Goal: Transaction & Acquisition: Purchase product/service

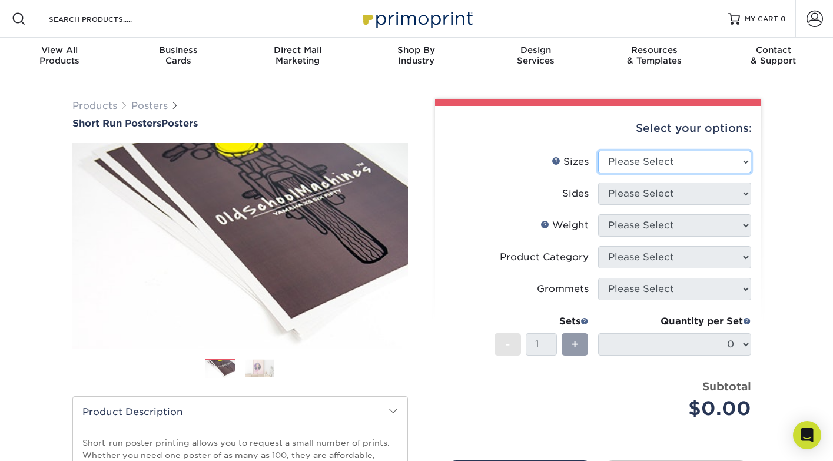
click at [634, 159] on select "Please Select 12" x 12" 12" x 15" 12" x 17" 12" x 18" 12" x 20" 12" x 24" 12" x…" at bounding box center [674, 162] width 153 height 22
select select "20.00x30.00"
click at [598, 151] on select "Please Select 12" x 12" 12" x 15" 12" x 17" 12" x 18" 12" x 20" 12" x 24" 12" x…" at bounding box center [674, 162] width 153 height 22
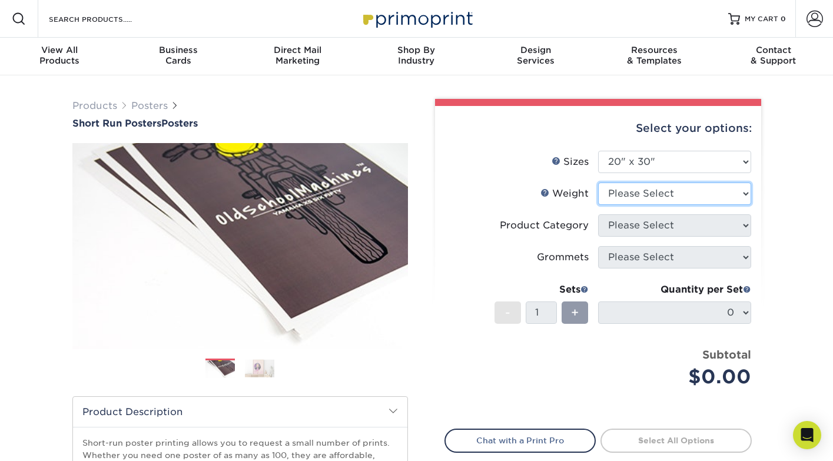
click at [640, 196] on select "Please Select 12PTC2S 8PHOTO" at bounding box center [674, 194] width 153 height 22
select select "12PTC2S"
click at [598, 183] on select "Please Select 12PTC2S 8PHOTO" at bounding box center [674, 194] width 153 height 22
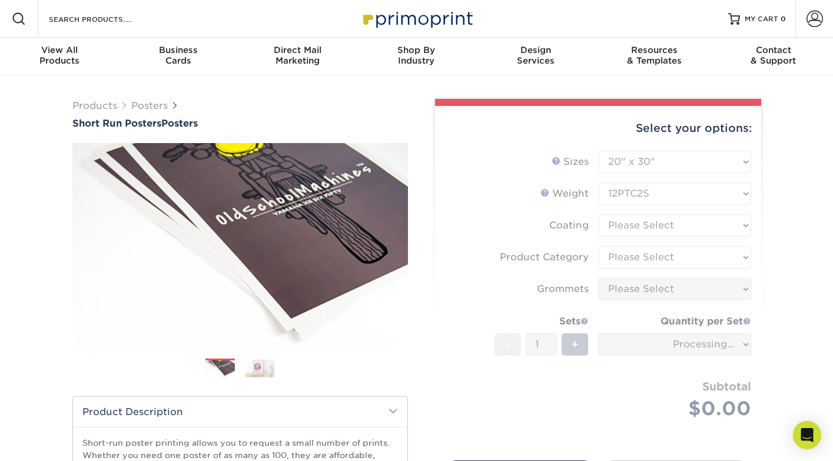
click at [642, 223] on form "Sizes Help Sizes Please Select 12" x 12" 12" x 15" 12" x 17" 12" x 18" 12" x 20…" at bounding box center [598, 299] width 307 height 296
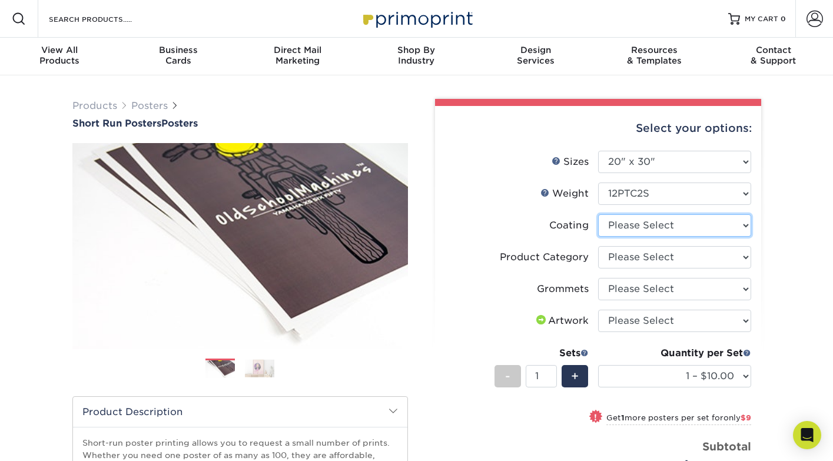
click at [723, 223] on select at bounding box center [674, 225] width 153 height 22
select select "3e7618de-abca-4bda-9f97-8b9129e913d8"
click at [598, 214] on select at bounding box center [674, 225] width 153 height 22
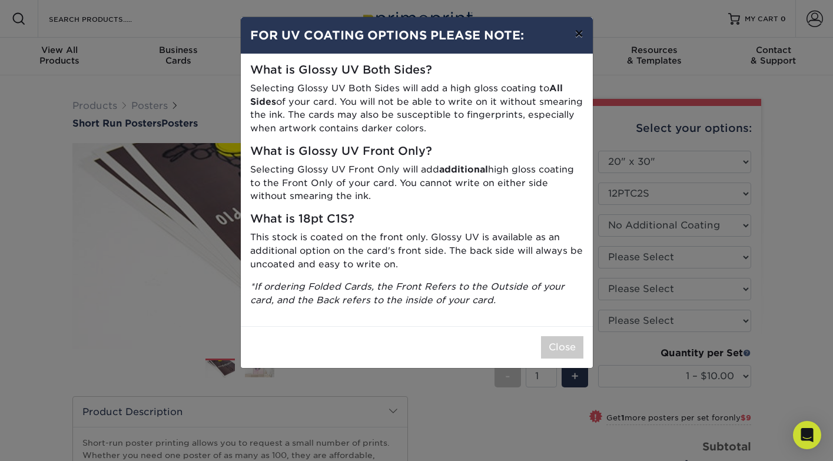
click at [579, 32] on button "×" at bounding box center [578, 33] width 27 height 33
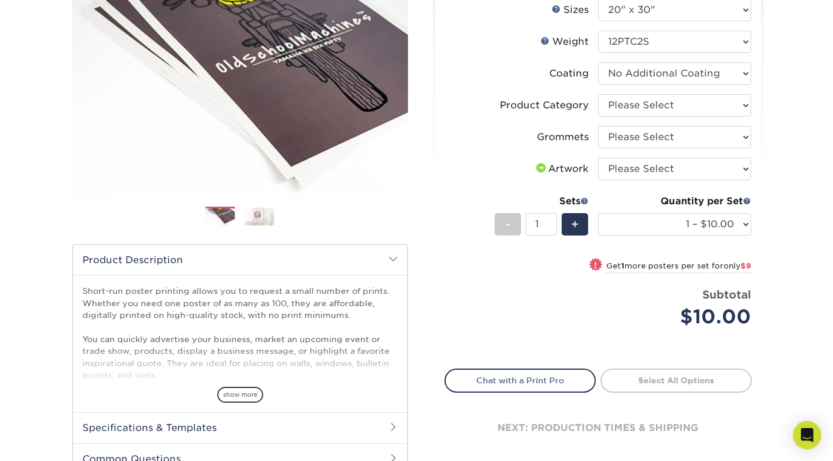
scroll to position [143, 0]
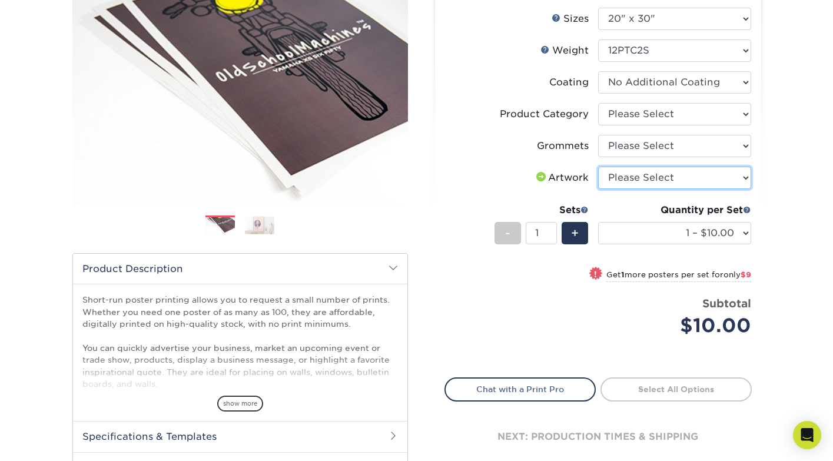
click at [661, 181] on select "Please Select I will upload files I need a design - $150" at bounding box center [674, 178] width 153 height 22
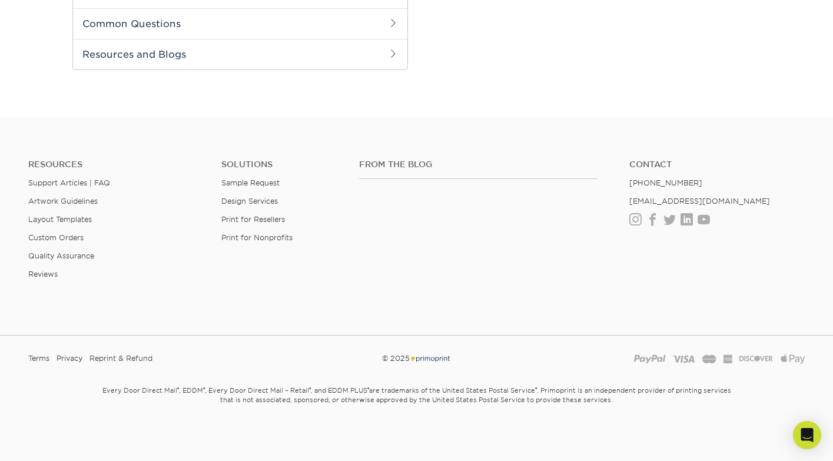
scroll to position [0, 0]
